Goal: Task Accomplishment & Management: Manage account settings

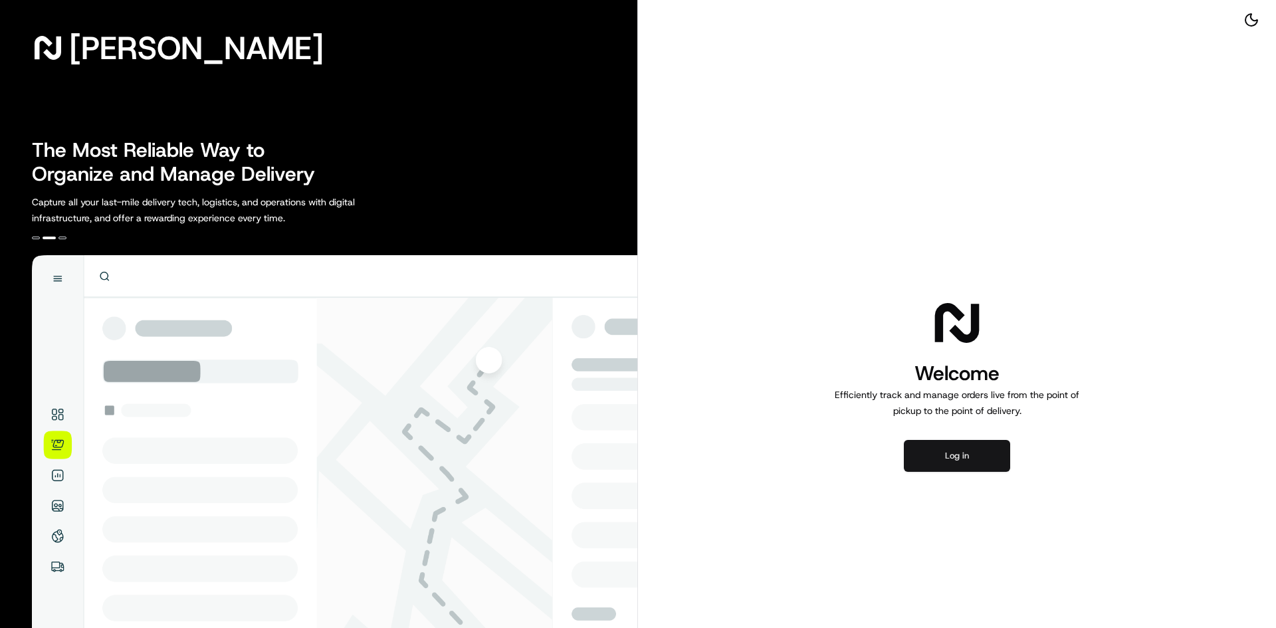
click at [963, 451] on button "Log in" at bounding box center [957, 456] width 106 height 32
